Goal: Register for event/course

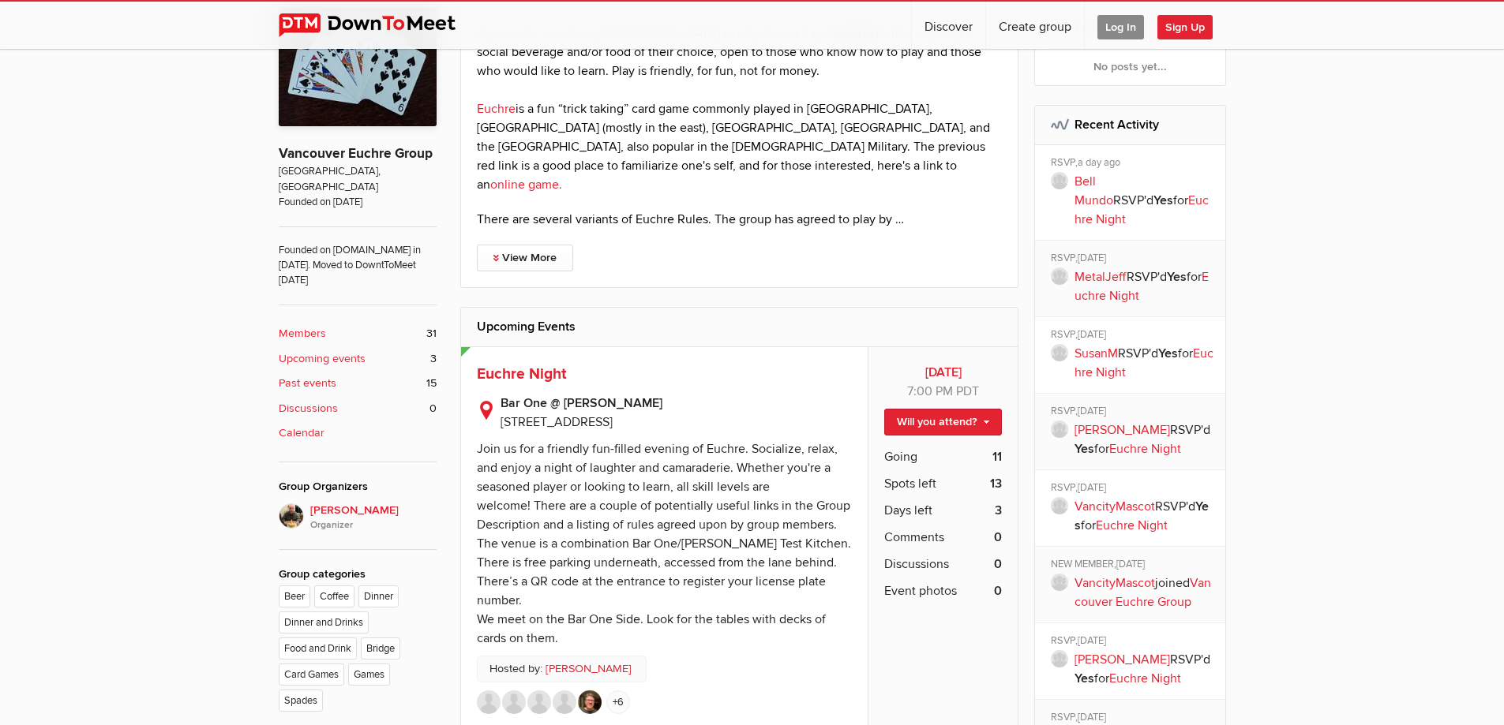
scroll to position [474, 0]
click at [542, 364] on span "Euchre Night" at bounding box center [521, 373] width 89 height 19
